Goal: Find specific page/section: Find specific page/section

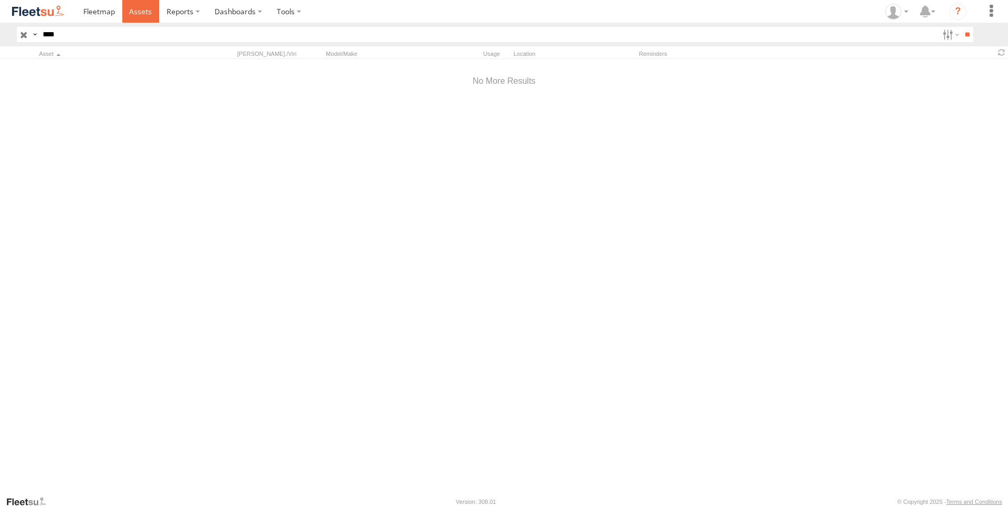
click at [146, 16] on span at bounding box center [140, 11] width 23 height 10
click at [94, 34] on input "****" at bounding box center [488, 34] width 900 height 15
type input "*"
type input "****"
click at [961, 27] on input "**" at bounding box center [967, 34] width 12 height 15
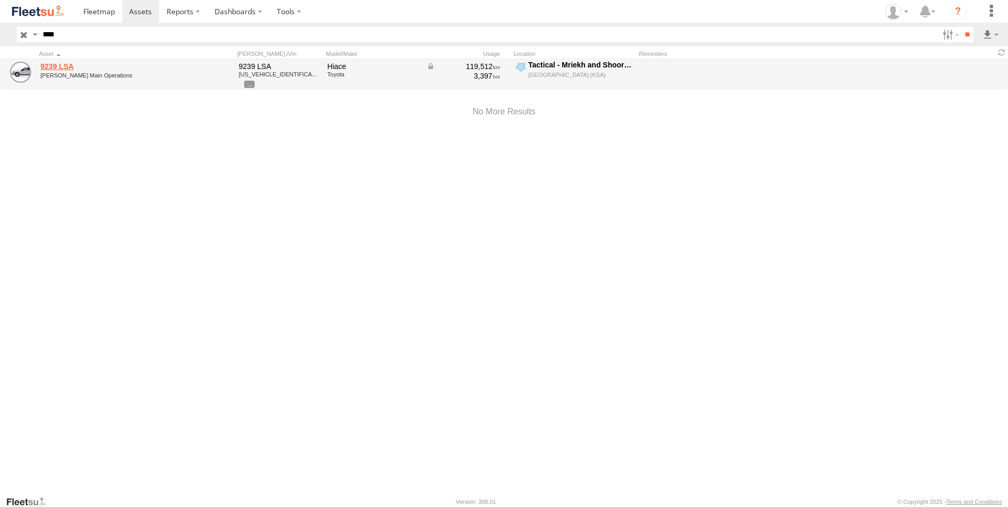
click at [46, 69] on link "9239 LSA" at bounding box center [113, 66] width 144 height 9
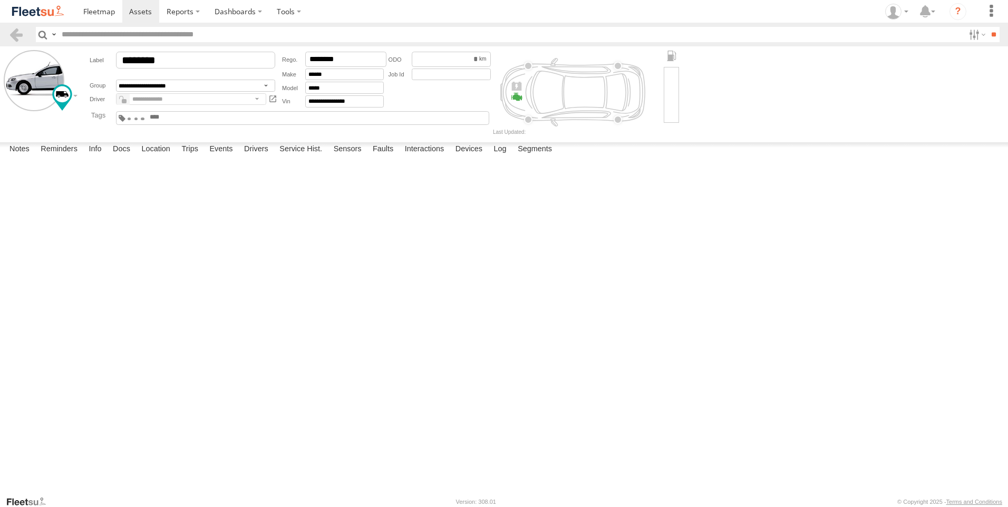
type input "****"
click at [272, 157] on label "Drivers" at bounding box center [256, 149] width 35 height 15
drag, startPoint x: 75, startPoint y: 28, endPoint x: 0, endPoint y: 9, distance: 77.2
click at [0, 9] on html at bounding box center [504, 253] width 1008 height 507
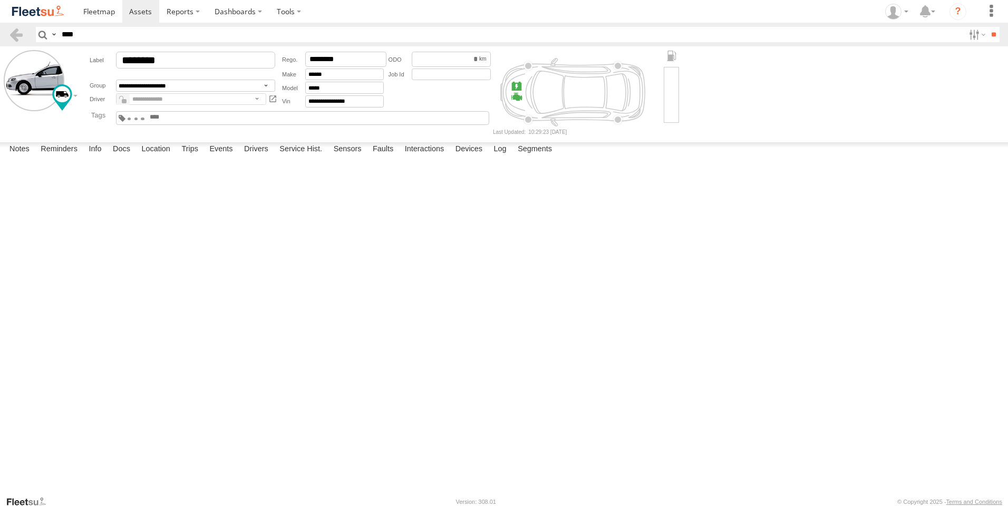
click at [40, 15] on img at bounding box center [38, 11] width 55 height 14
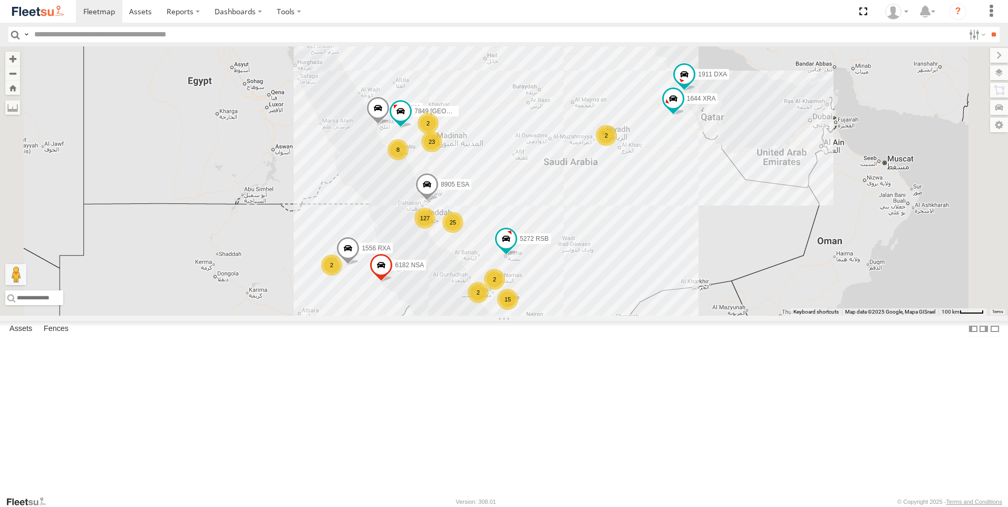
scroll to position [2477, 0]
click at [979, 37] on label at bounding box center [975, 34] width 23 height 15
click at [0, 0] on span "Offline" at bounding box center [0, 0] width 0 height 0
click at [0, 0] on span "[PERSON_NAME] - Logistics WH Jeddah" at bounding box center [0, 0] width 0 height 0
click at [0, 0] on span "[PERSON_NAME] Airport" at bounding box center [0, 0] width 0 height 0
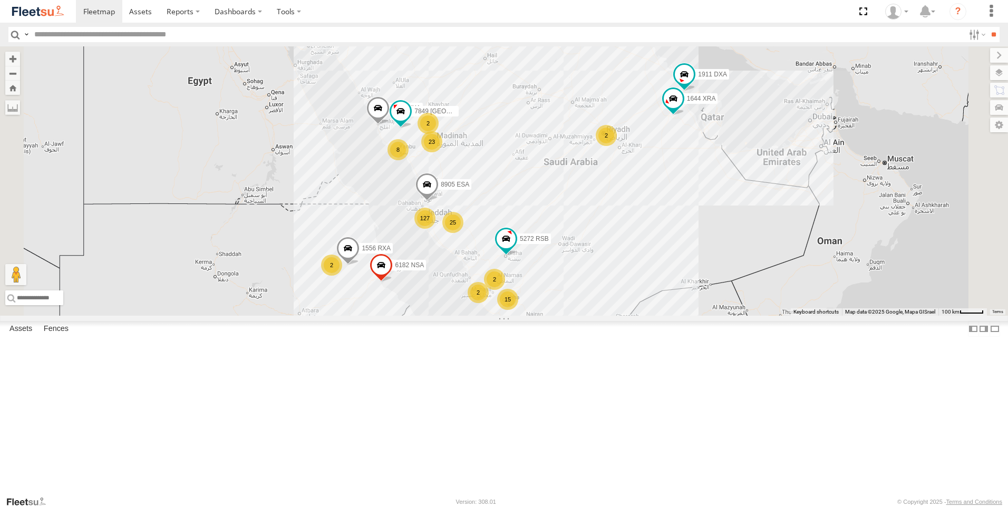
click at [0, 0] on span "[PERSON_NAME] Expansions SDCC Couriers" at bounding box center [0, 0] width 0 height 0
click at [0, 0] on span "[PERSON_NAME] GOV" at bounding box center [0, 0] width 0 height 0
click at [0, 0] on span "[PERSON_NAME] LH" at bounding box center [0, 0] width 0 height 0
click at [0, 0] on span "[PERSON_NAME] Expansions SDCC Couriers" at bounding box center [0, 0] width 0 height 0
click at [0, 0] on span "[PERSON_NAME] Main Operations" at bounding box center [0, 0] width 0 height 0
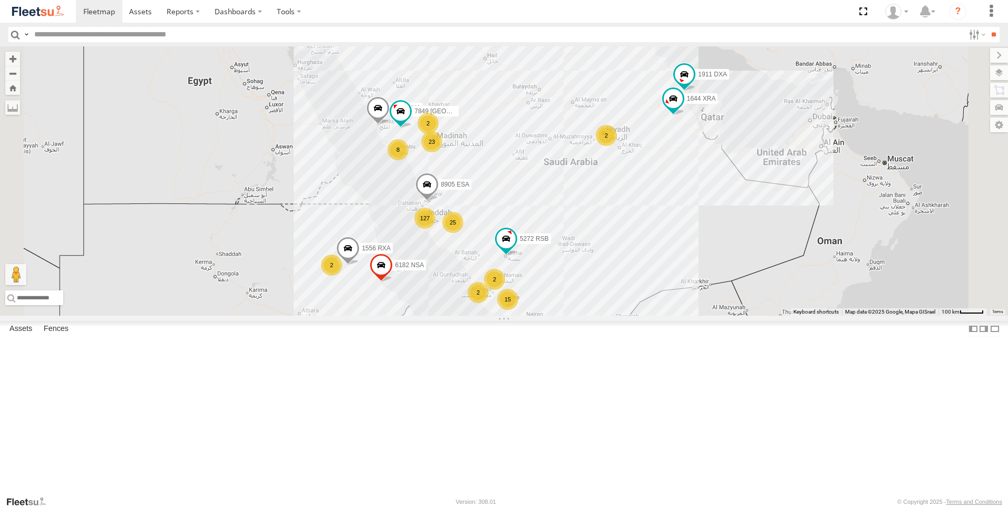
click at [0, 0] on span "[PERSON_NAME] Passports" at bounding box center [0, 0] width 0 height 0
click at [0, 0] on div "[PERSON_NAME] NCB Mail Room" at bounding box center [0, 0] width 0 height 0
click at [0, 0] on span "[PERSON_NAME] NCB Mail Room" at bounding box center [0, 0] width 0 height 0
click at [0, 0] on span "[PERSON_NAME] SNB" at bounding box center [0, 0] width 0 height 0
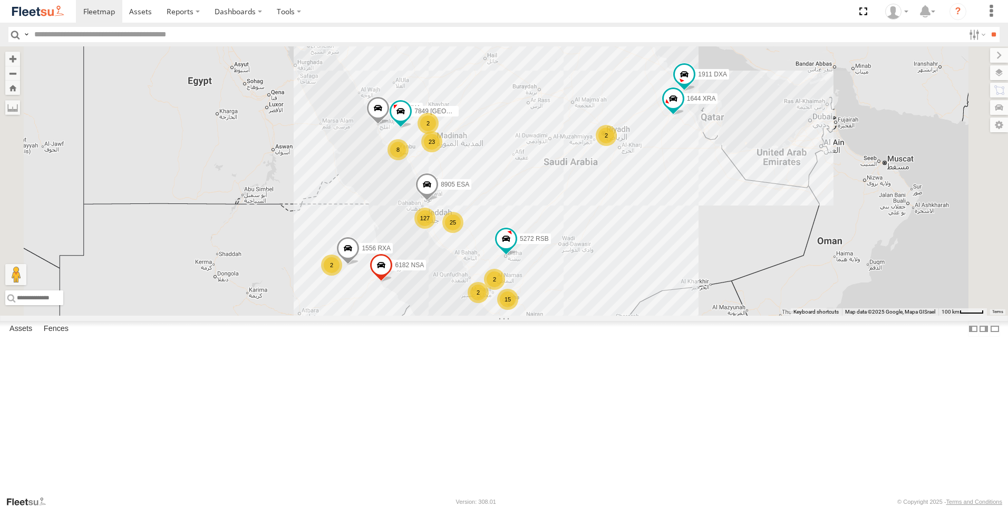
click at [0, 0] on span "Jeddah - Alhamadaniah Branch" at bounding box center [0, 0] width 0 height 0
click at [0, 0] on div "Jeddah - Obhur branch" at bounding box center [0, 0] width 0 height 0
click at [0, 0] on span "Jeddah - Obhur branch" at bounding box center [0, 0] width 0 height 0
click at [992, 36] on input "**" at bounding box center [993, 34] width 12 height 15
